Goal: Task Accomplishment & Management: Use online tool/utility

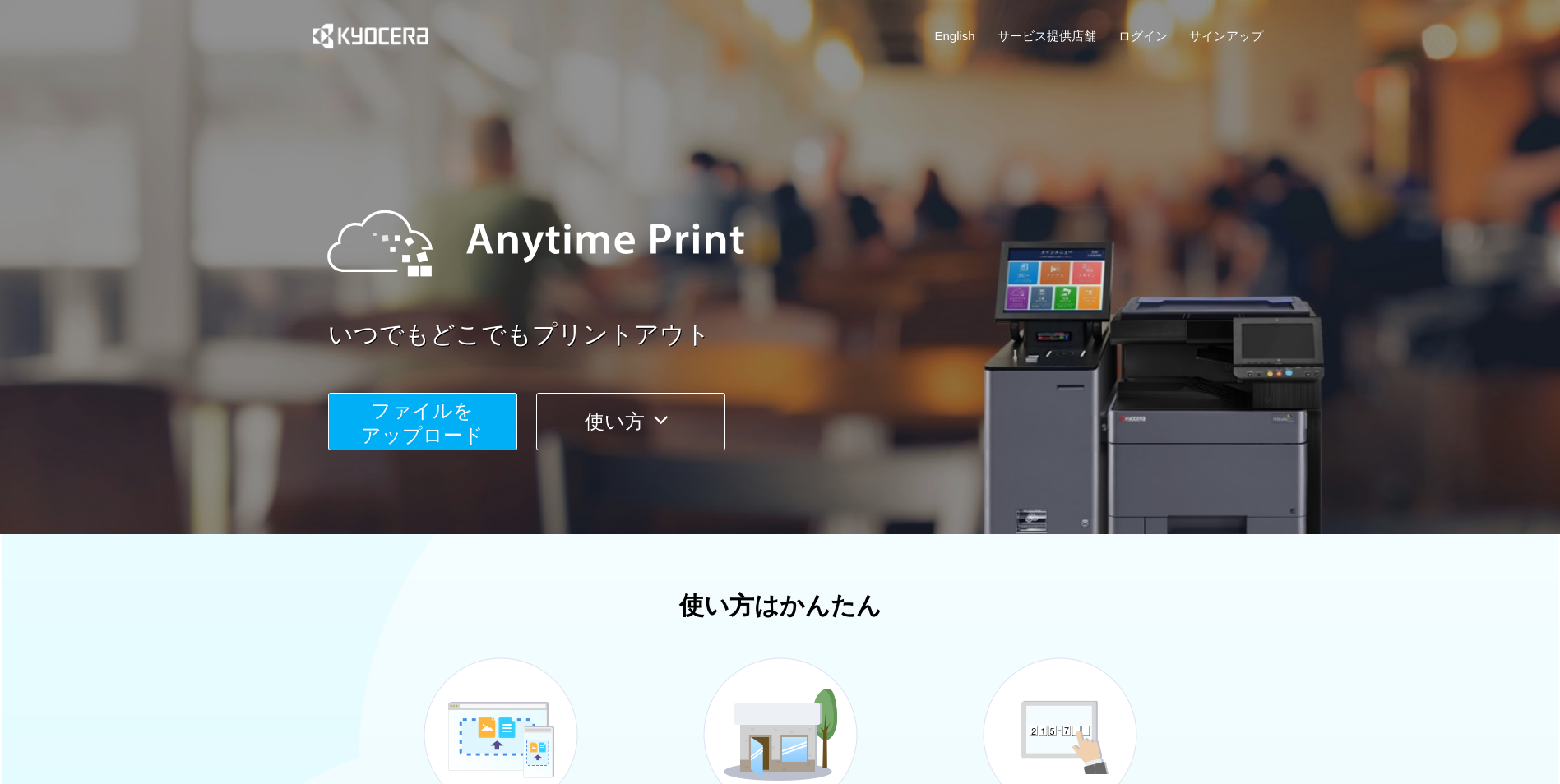
click at [454, 404] on span "ファイルを ​​アップロード" at bounding box center [422, 422] width 123 height 47
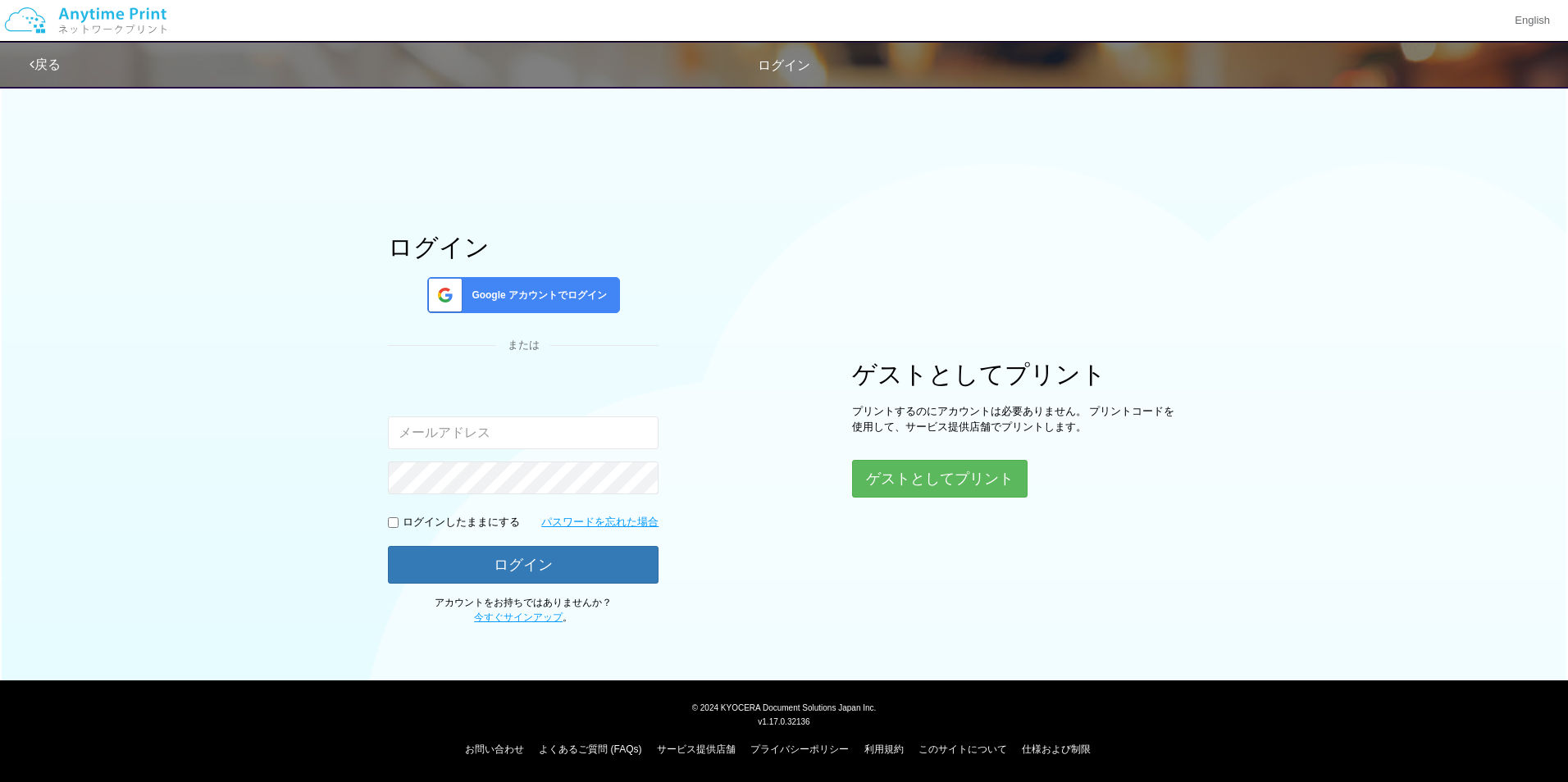
click at [441, 423] on input "email" at bounding box center [523, 432] width 270 height 33
type input "[PERSON_NAME][EMAIL_ADDRESS][DOMAIN_NAME]"
click at [388, 547] on button "ログイン" at bounding box center [523, 565] width 270 height 38
click at [495, 619] on link "今すぐサインアップ" at bounding box center [518, 618] width 88 height 12
click at [895, 475] on button "ゲストとしてプリント" at bounding box center [938, 479] width 174 height 36
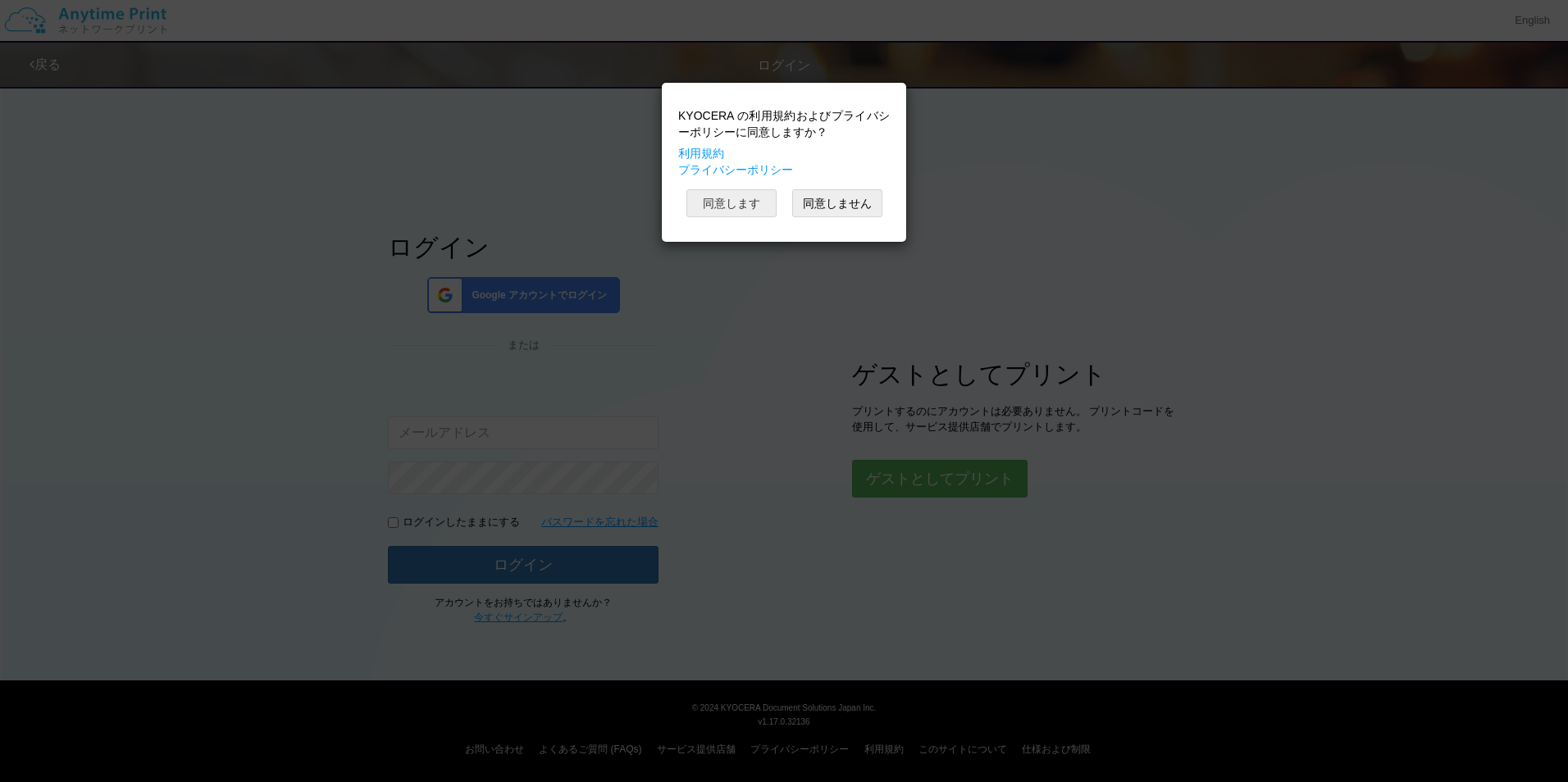
click at [746, 193] on button "同意します" at bounding box center [731, 204] width 90 height 28
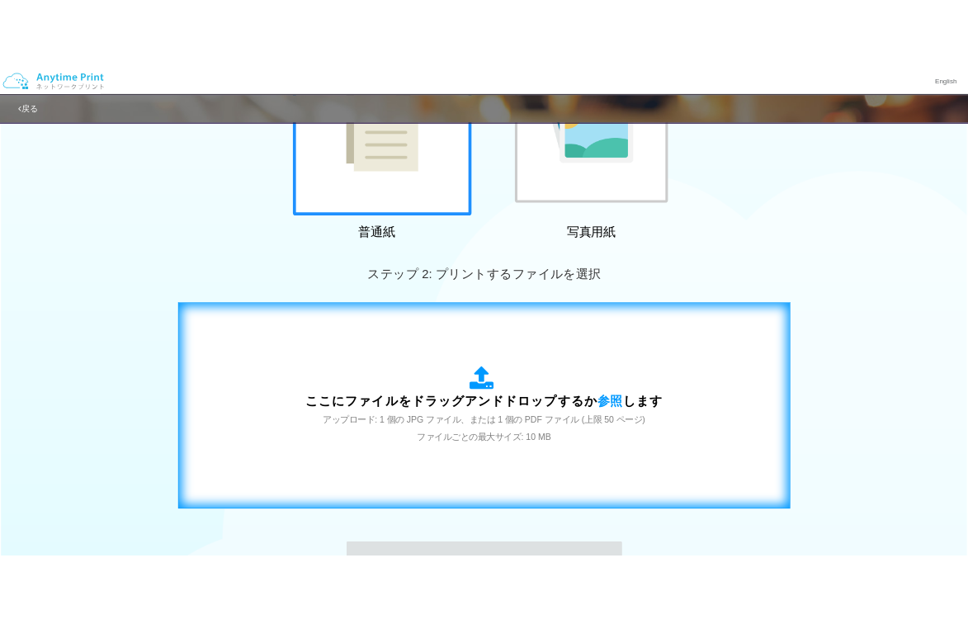
scroll to position [330, 0]
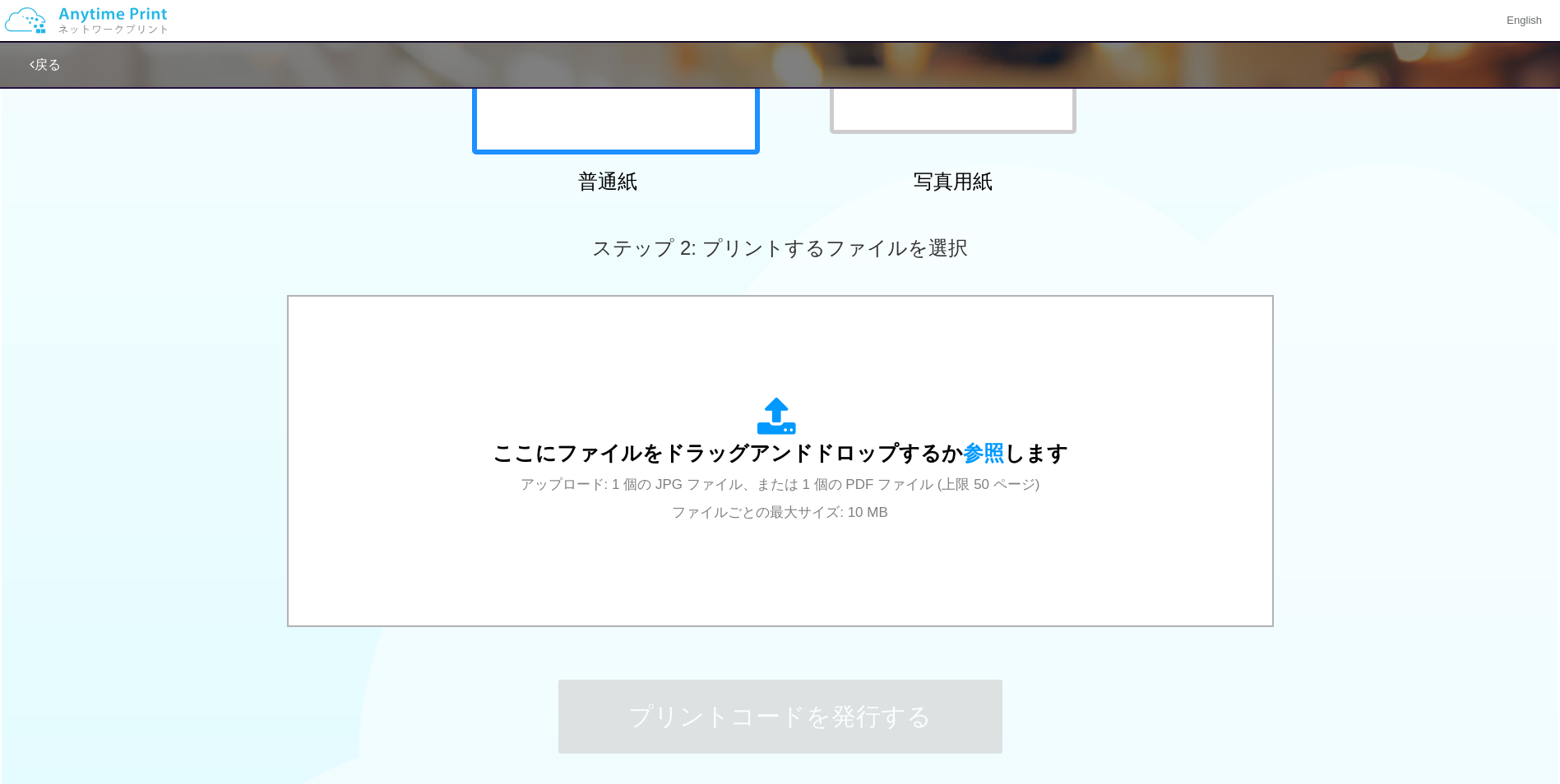
drag, startPoint x: 864, startPoint y: 491, endPoint x: 1331, endPoint y: 391, distance: 477.6
click at [1331, 391] on div "ここにファイルをドラッグアンドドロップするか 参照 します アップロード: 1 個の JPG ファイル、または 1 個の PDF ファイル (上限 50 ペー…" at bounding box center [780, 462] width 1560 height 336
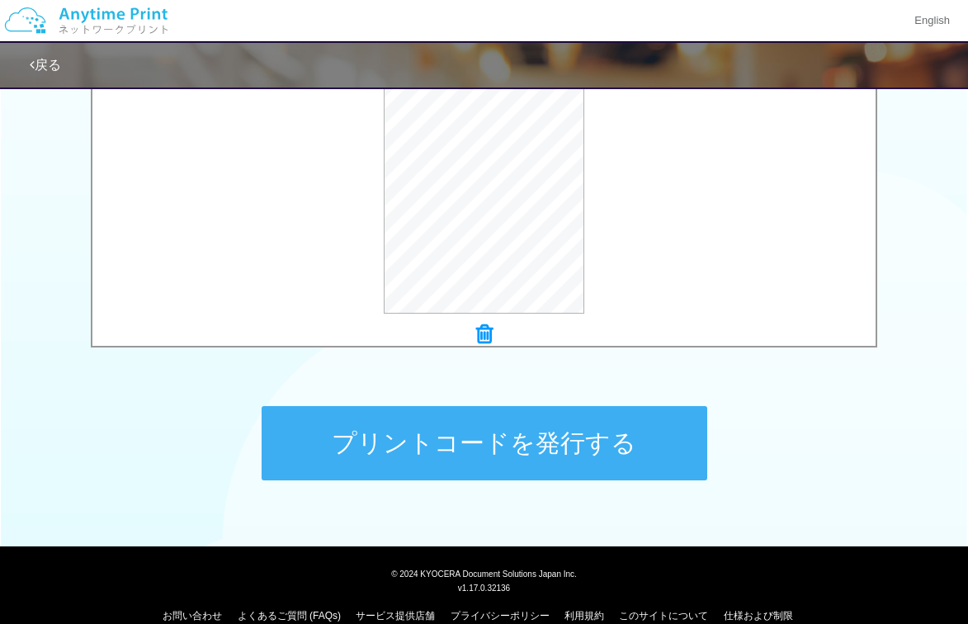
scroll to position [631, 0]
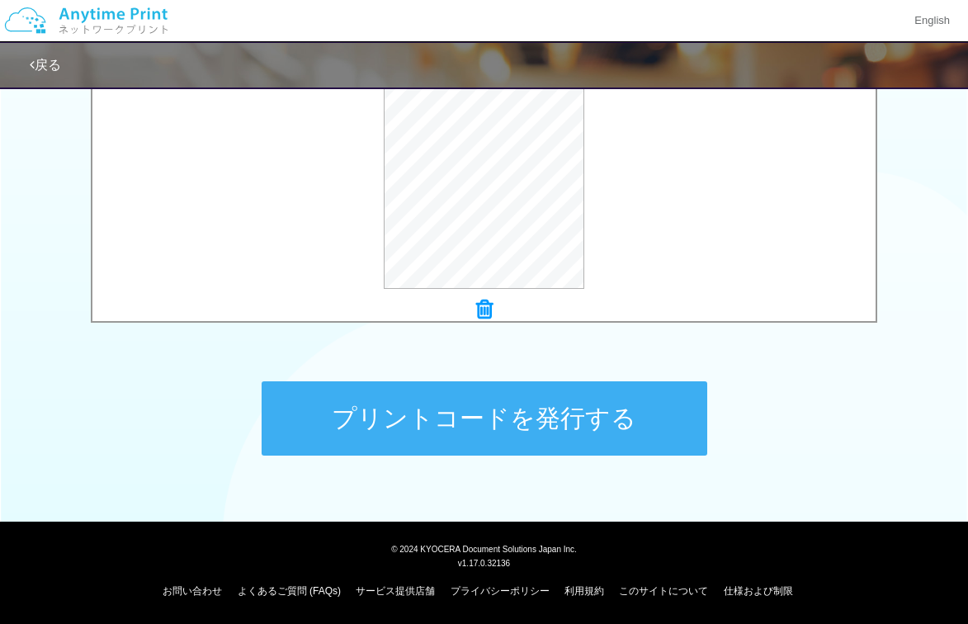
click at [412, 400] on button "プリントコードを発行する" at bounding box center [485, 418] width 446 height 74
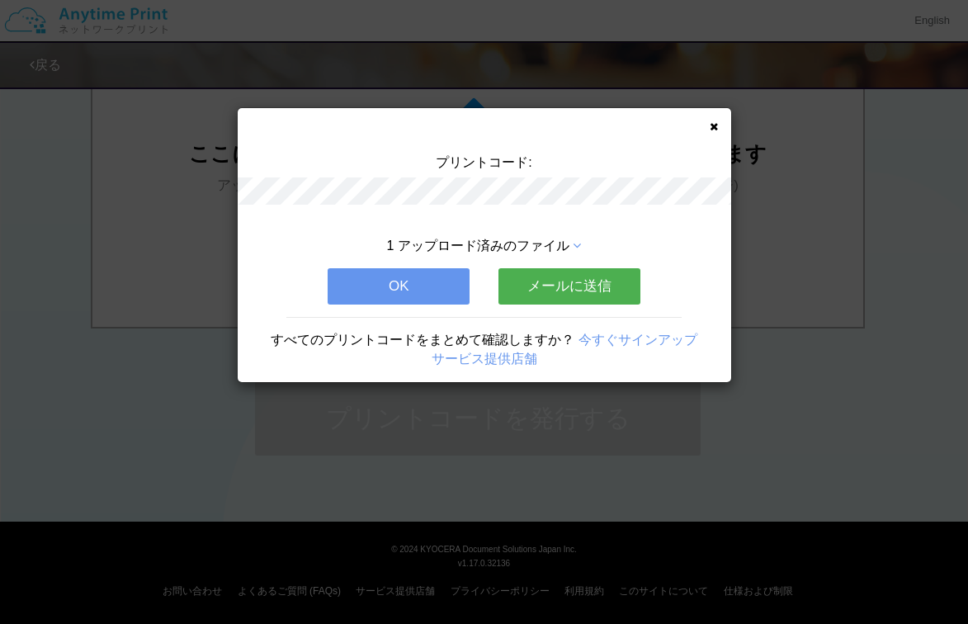
scroll to position [0, 0]
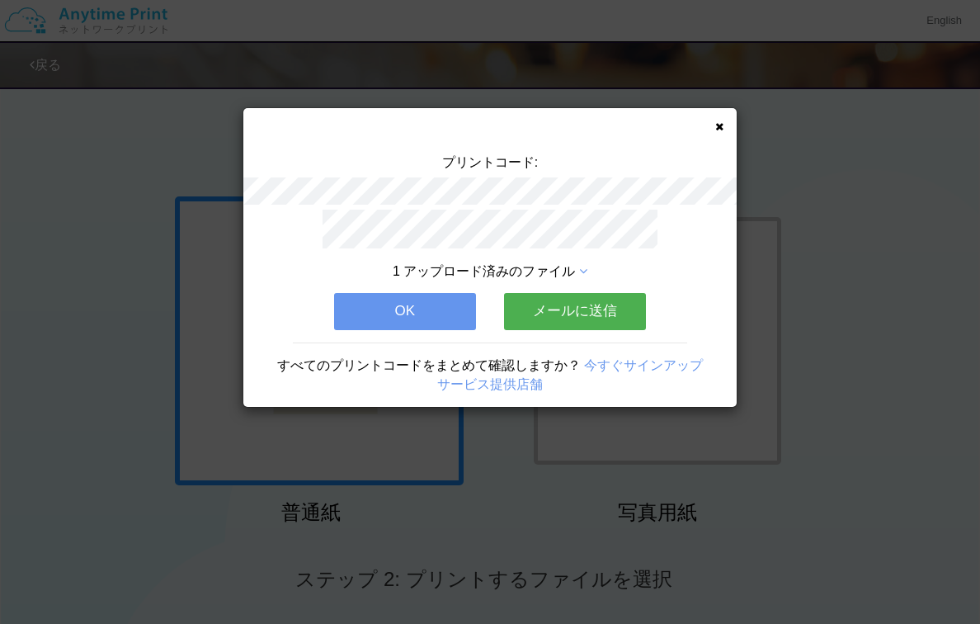
click at [509, 304] on button "メールに送信" at bounding box center [575, 311] width 142 height 36
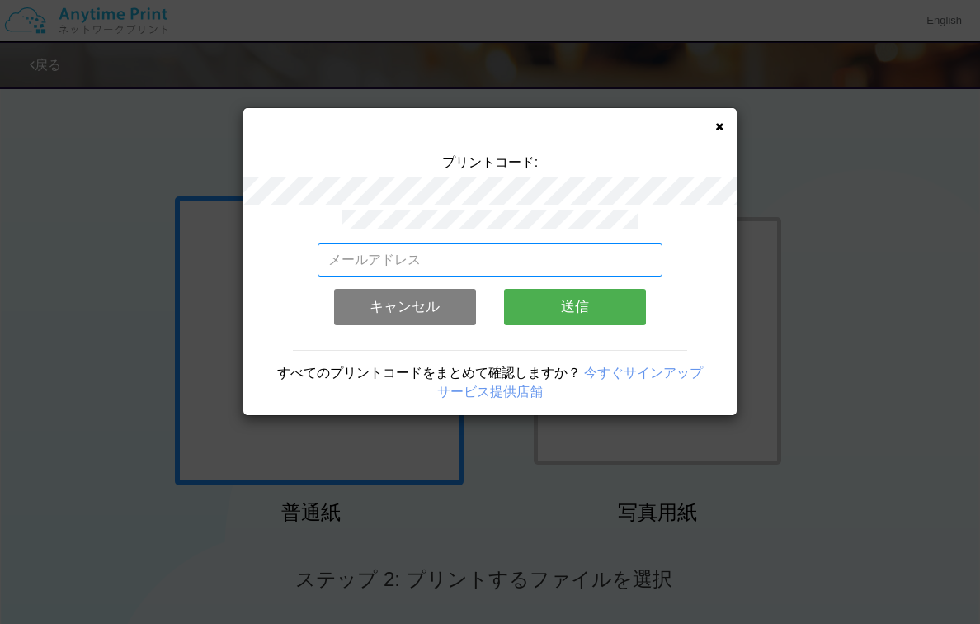
click at [419, 254] on input "email" at bounding box center [491, 259] width 346 height 33
type input "[EMAIL_ADDRESS][DOMAIN_NAME]"
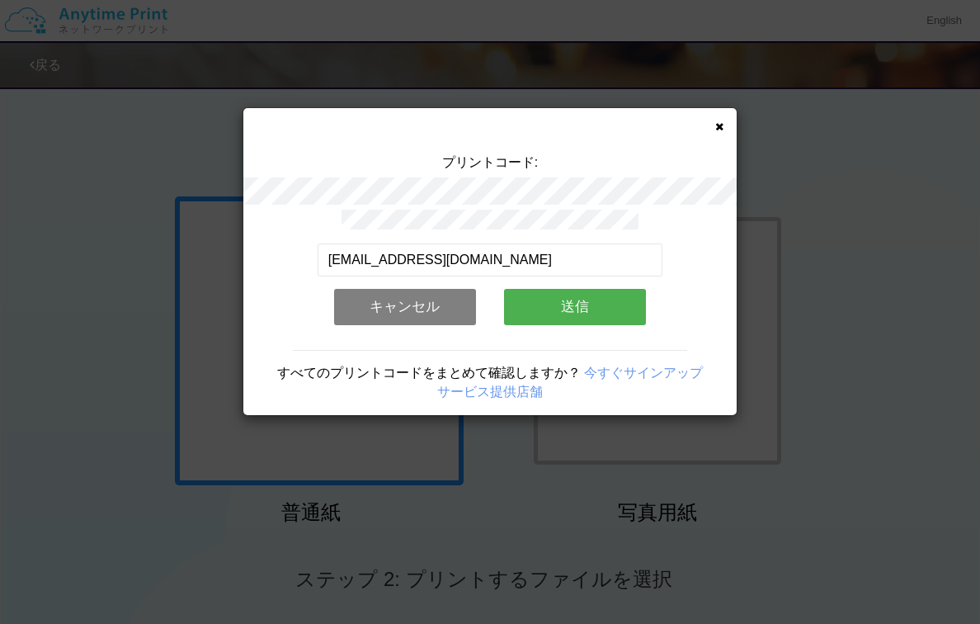
click at [517, 304] on button "送信" at bounding box center [575, 307] width 142 height 36
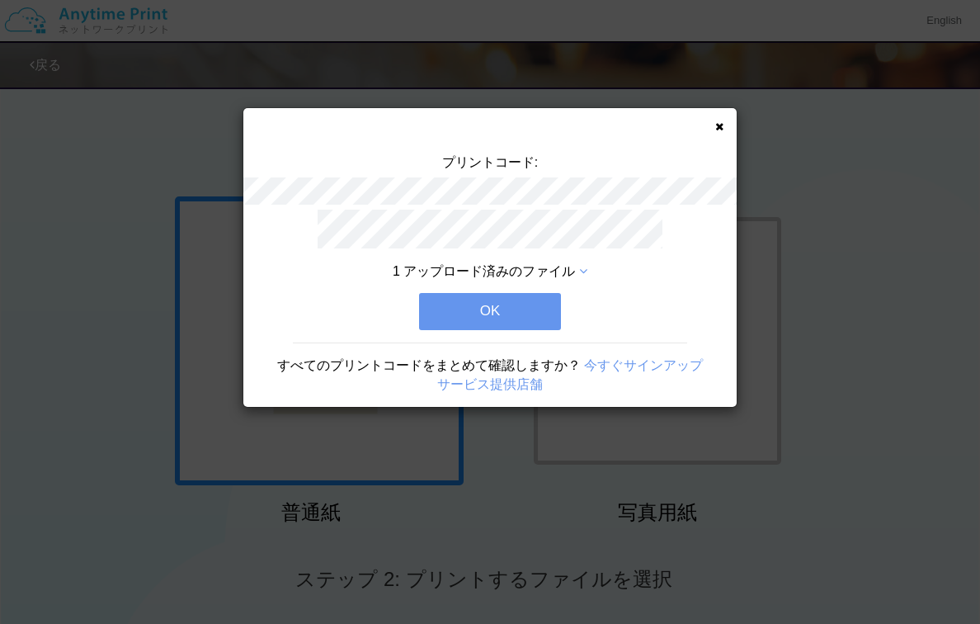
click at [517, 304] on button "OK" at bounding box center [490, 311] width 142 height 36
